Goal: Information Seeking & Learning: Learn about a topic

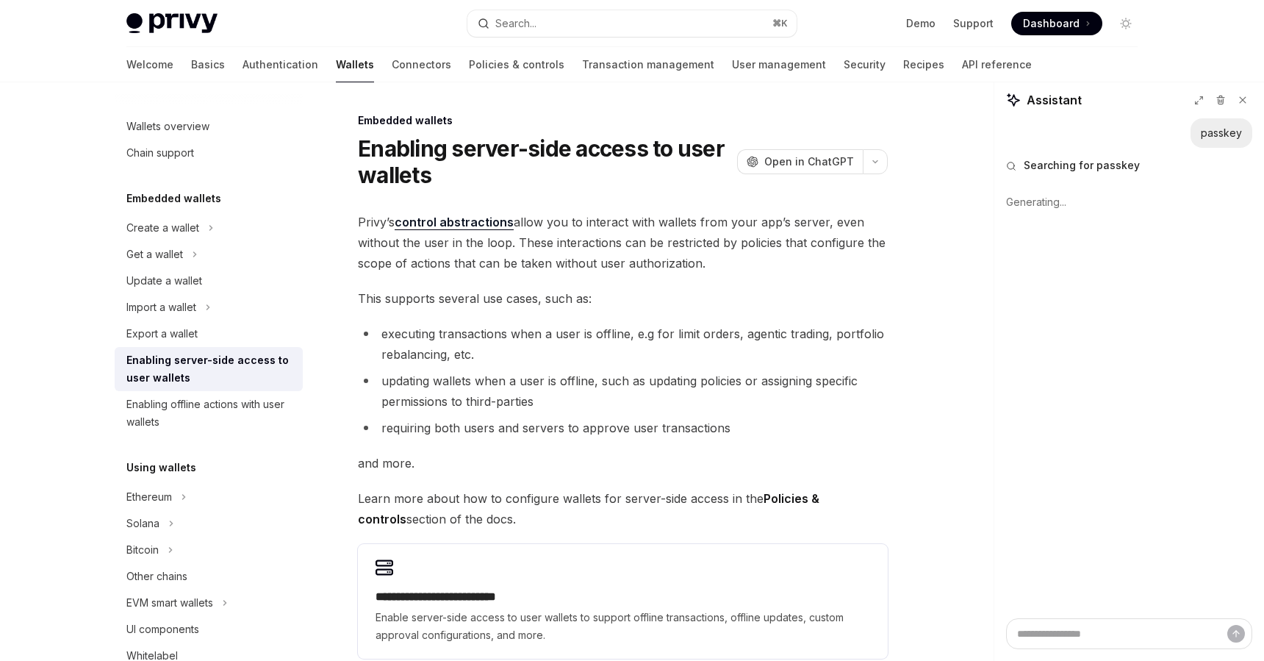
type textarea "*"
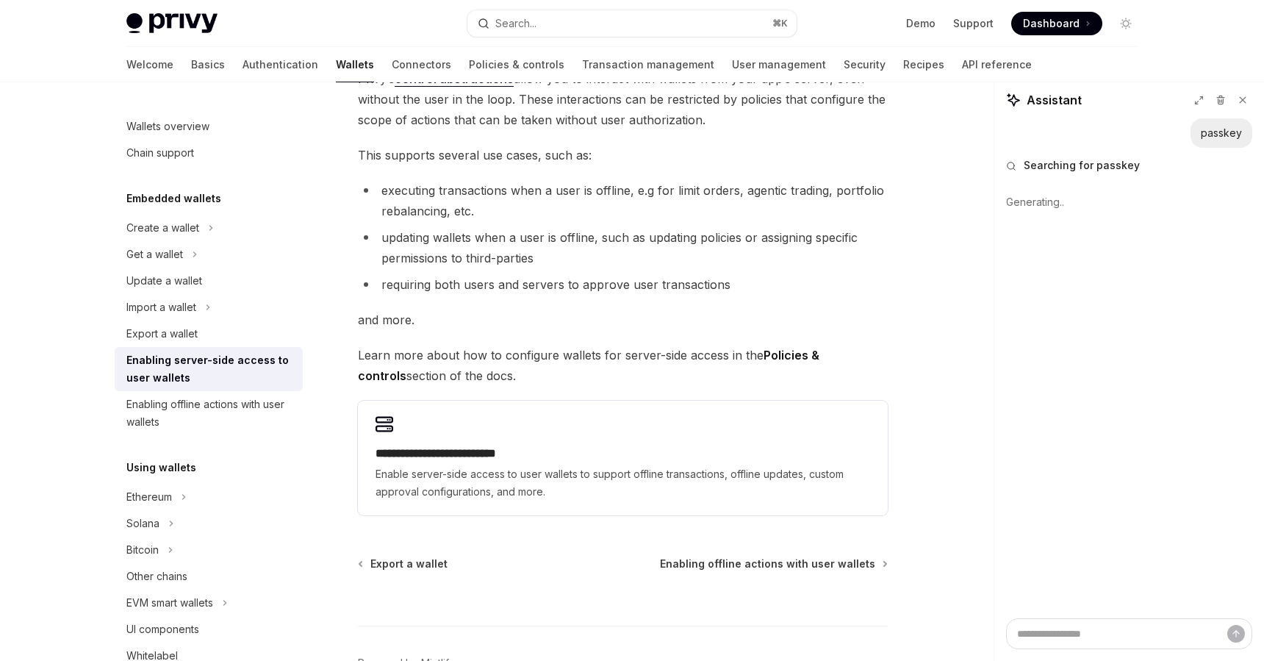
scroll to position [161, 0]
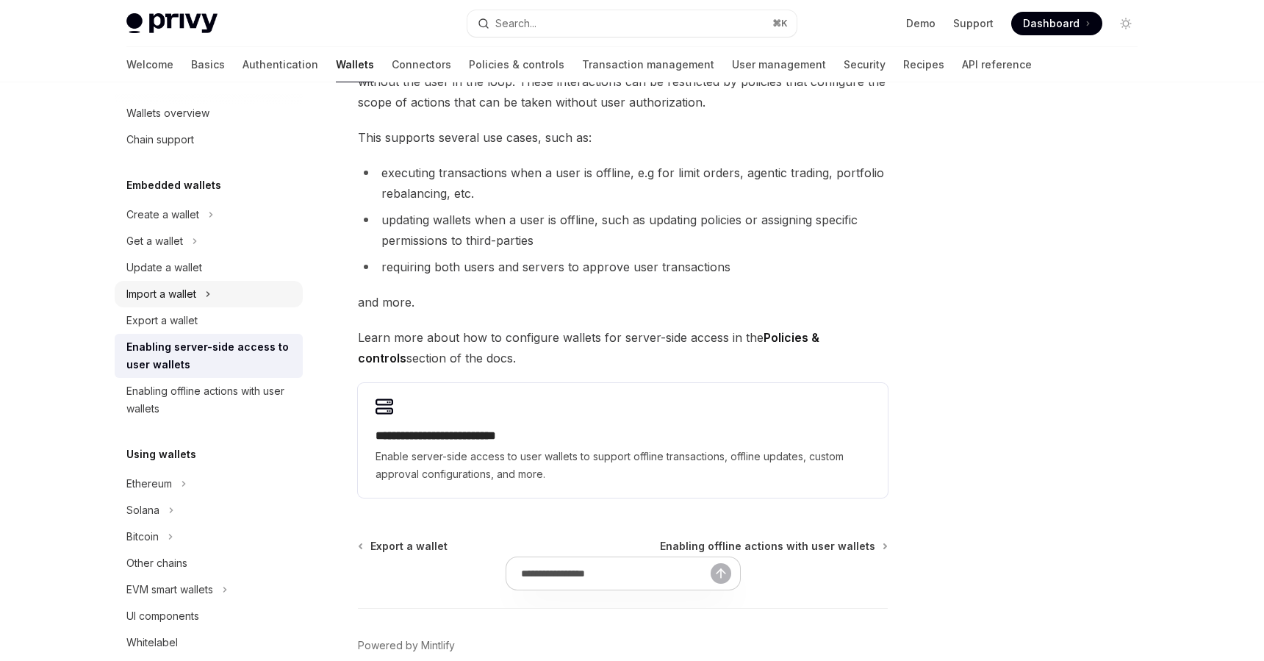
scroll to position [7, 0]
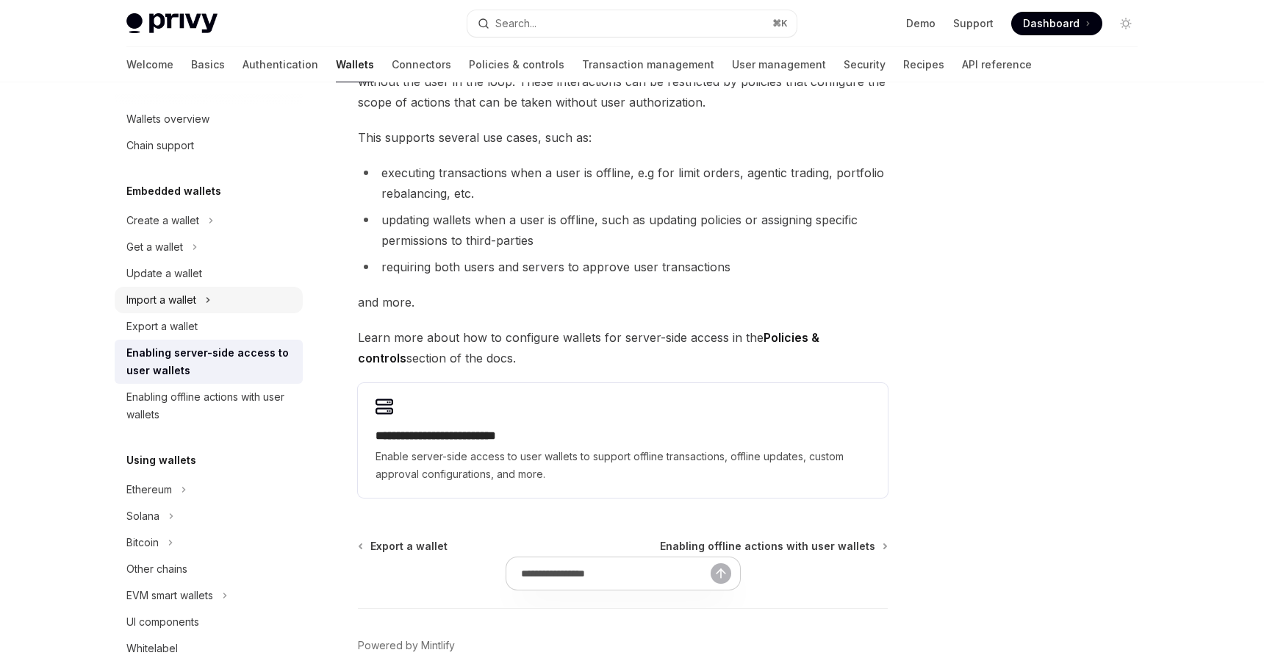
click at [209, 302] on icon at bounding box center [208, 300] width 6 height 18
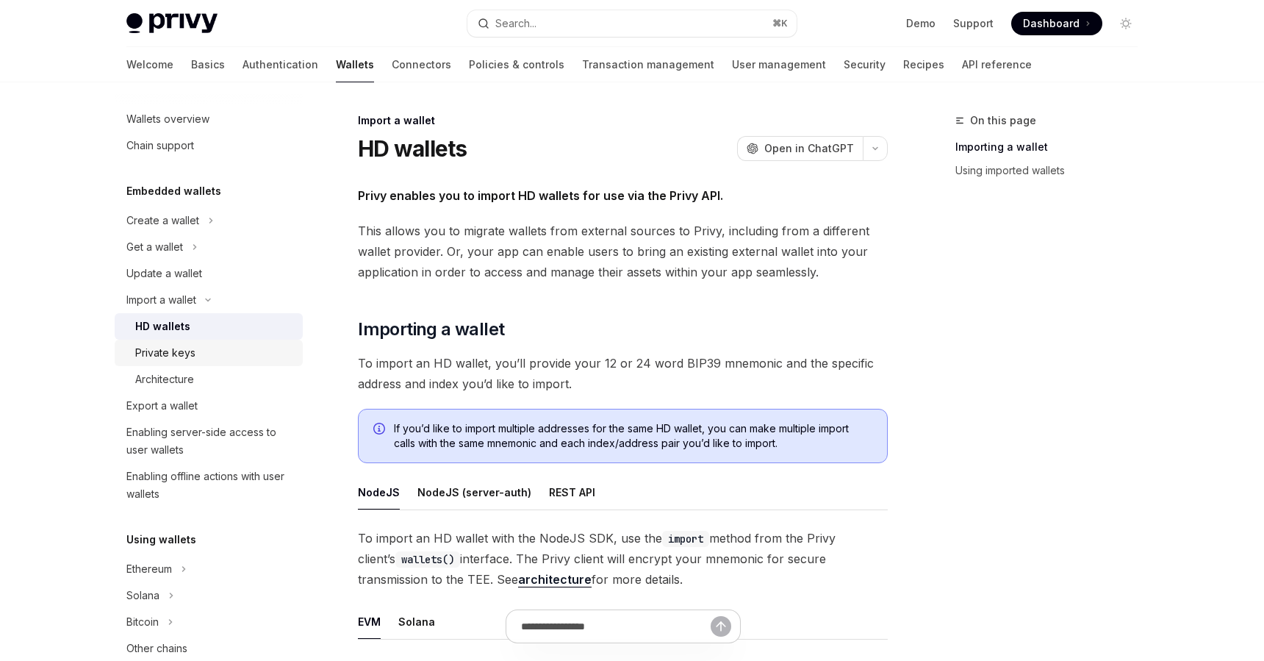
click at [209, 354] on div "Private keys" at bounding box center [214, 353] width 159 height 18
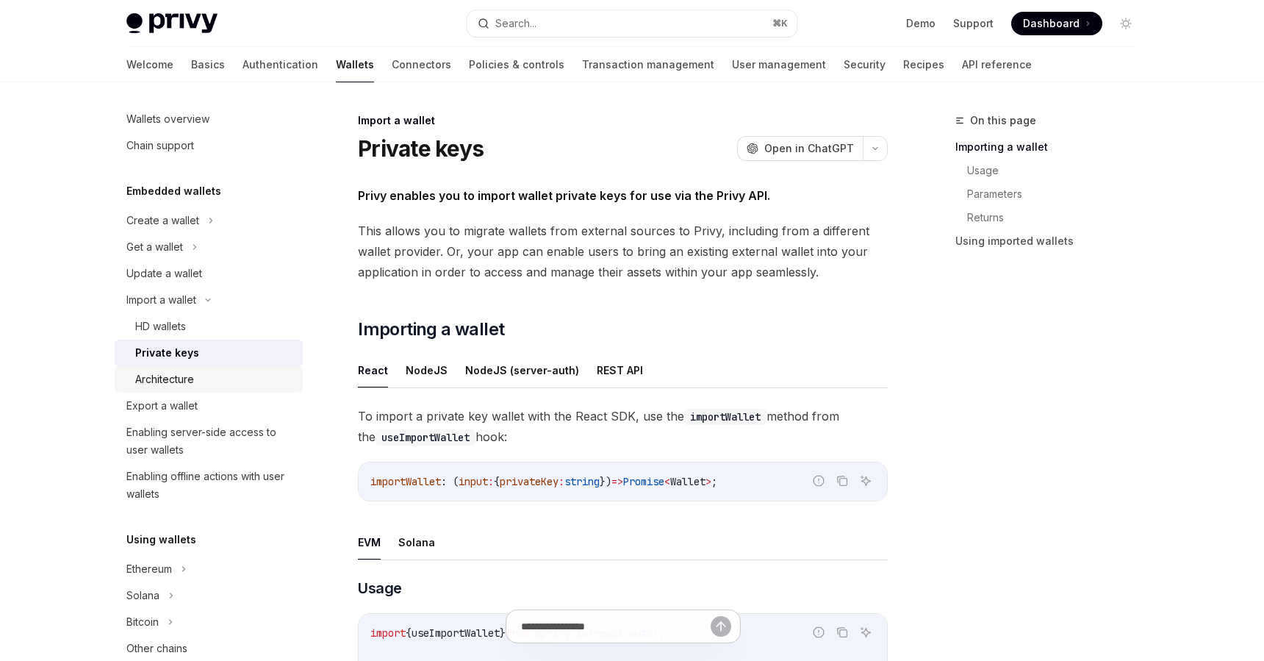
click at [215, 376] on div "Architecture" at bounding box center [214, 379] width 159 height 18
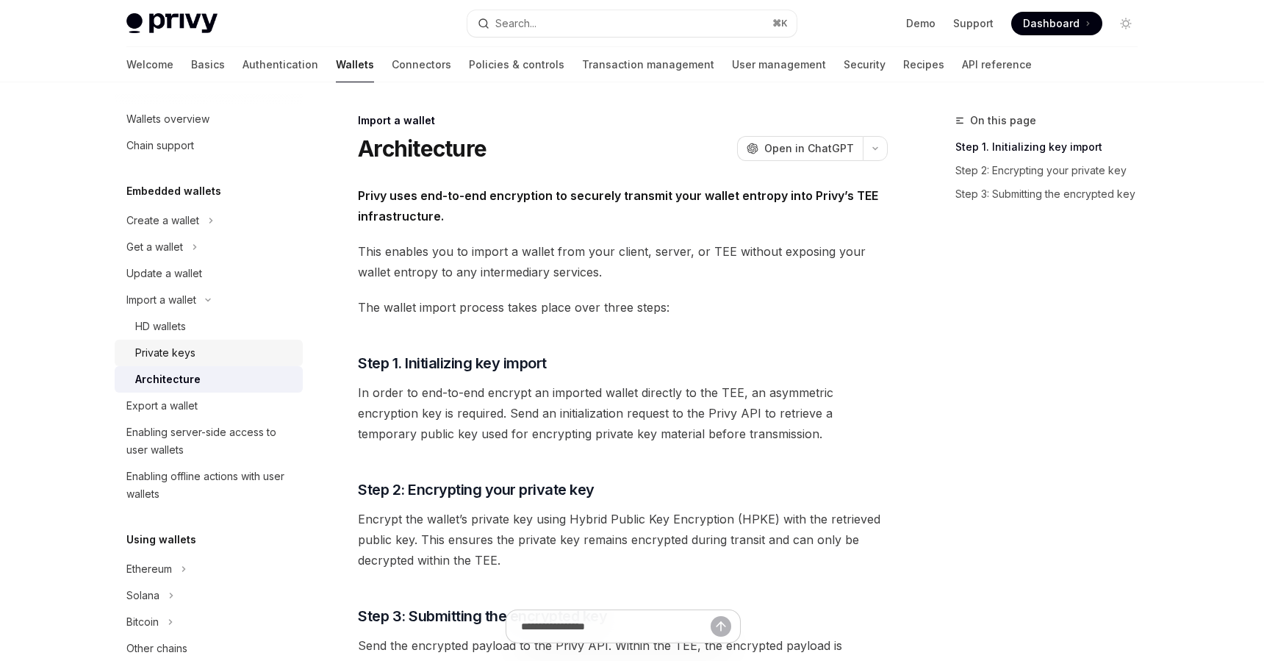
click at [210, 365] on link "Private keys" at bounding box center [209, 352] width 188 height 26
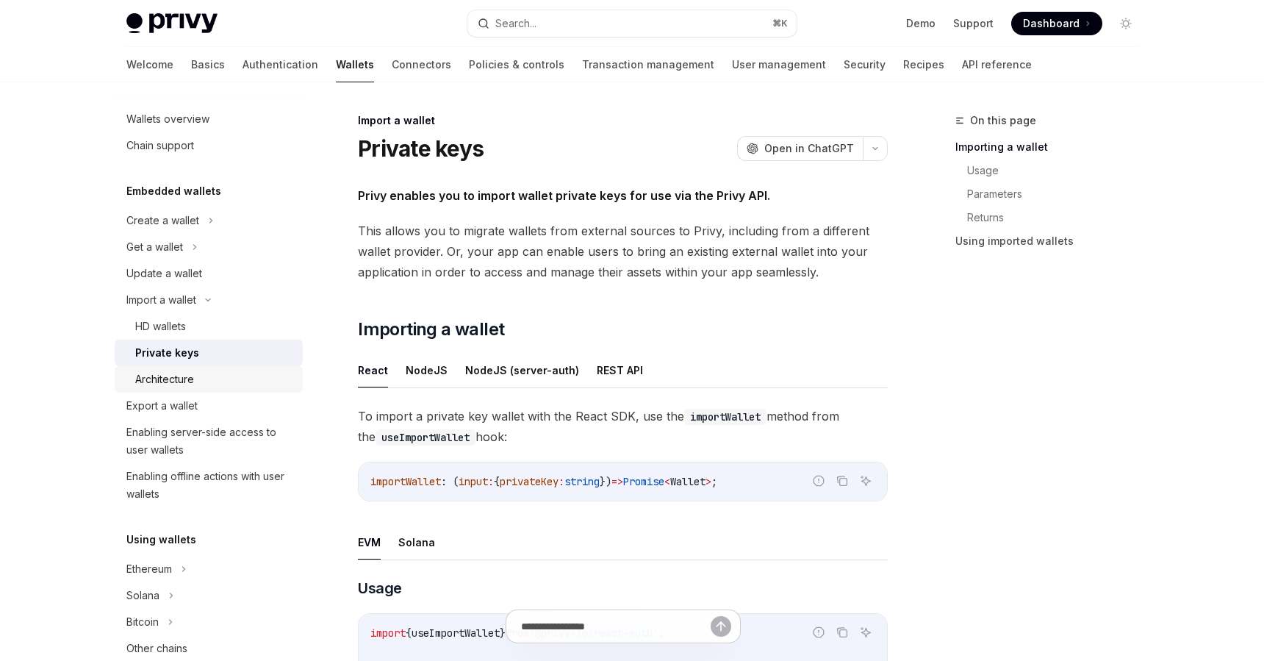
click at [204, 379] on div "Architecture" at bounding box center [214, 379] width 159 height 18
type textarea "*"
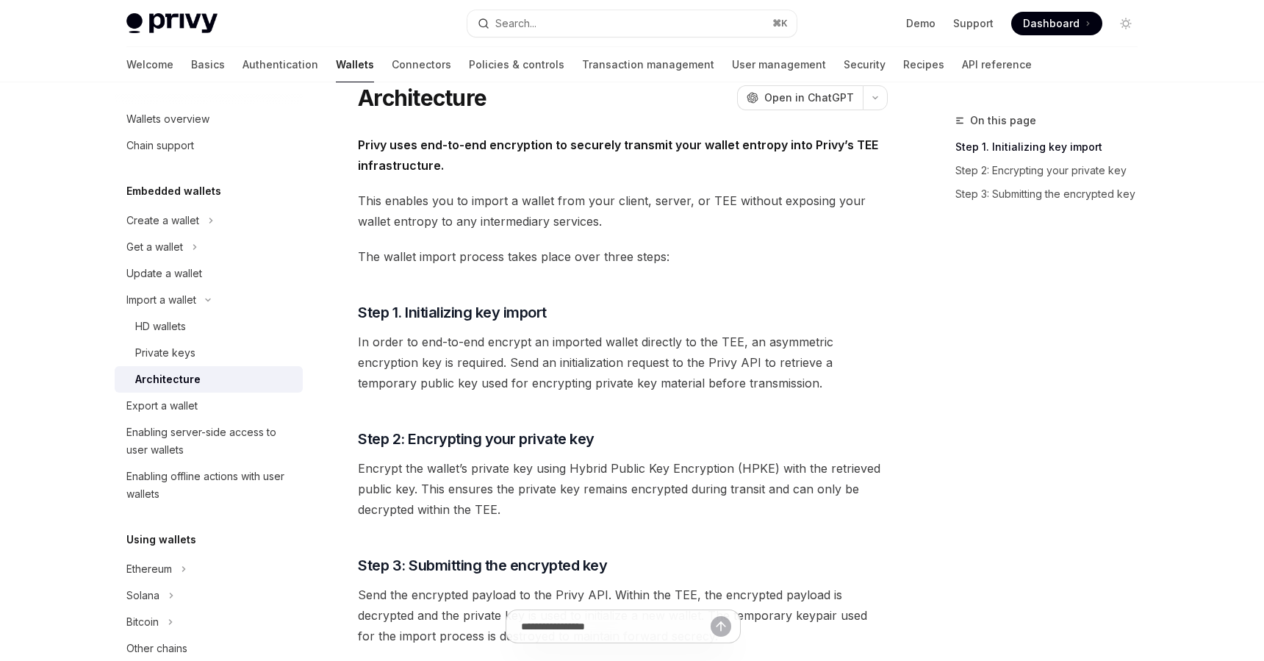
scroll to position [53, 0]
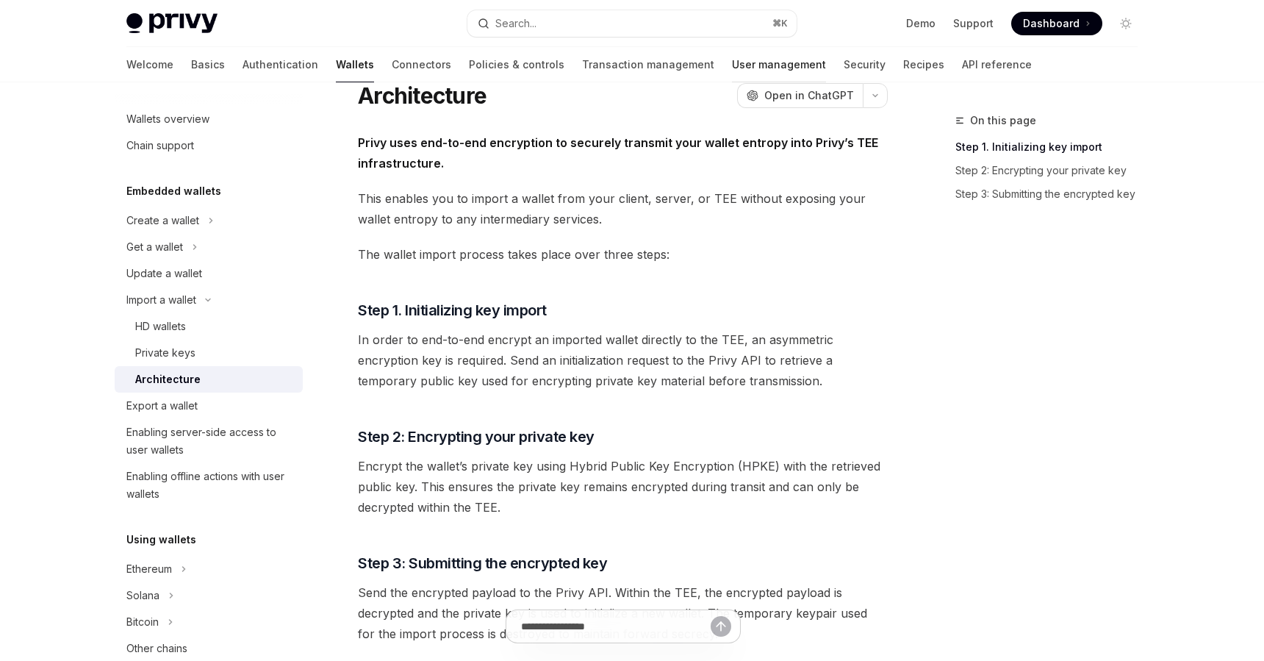
drag, startPoint x: 778, startPoint y: 60, endPoint x: 724, endPoint y: 60, distance: 53.6
click at [844, 60] on link "Security" at bounding box center [865, 64] width 42 height 35
click at [732, 60] on link "User management" at bounding box center [779, 64] width 94 height 35
click at [844, 64] on link "Security" at bounding box center [865, 64] width 42 height 35
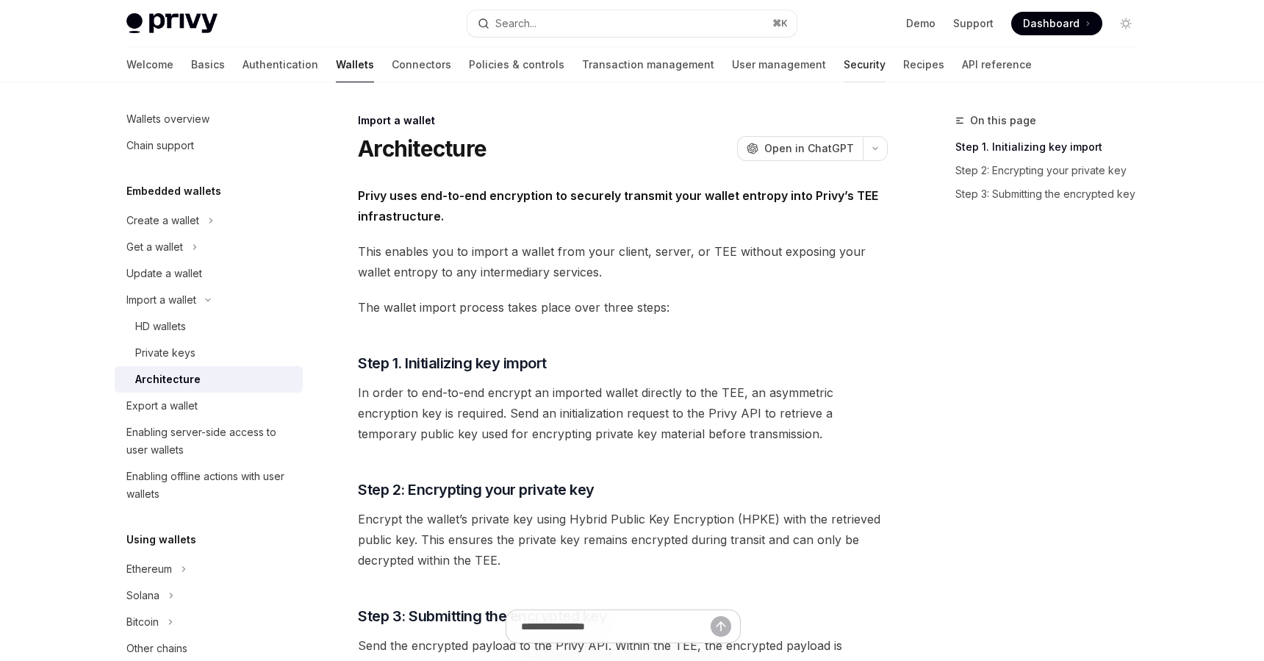
click at [844, 67] on link "Security" at bounding box center [865, 64] width 42 height 35
